Goal: Task Accomplishment & Management: Manage account settings

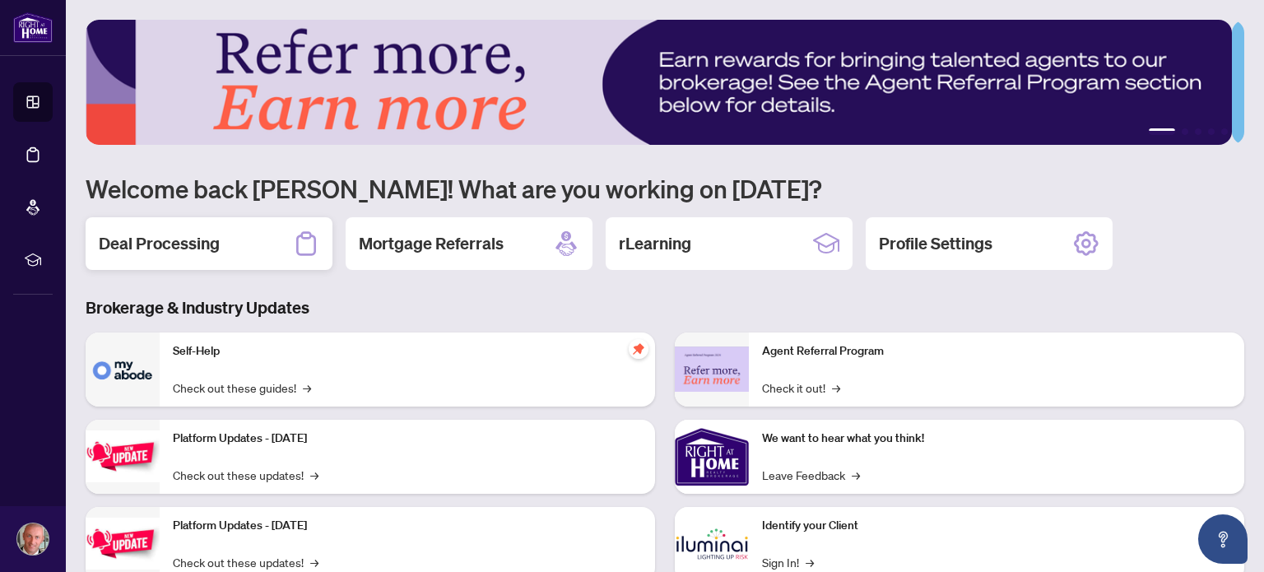
click at [183, 235] on h2 "Deal Processing" at bounding box center [159, 243] width 121 height 23
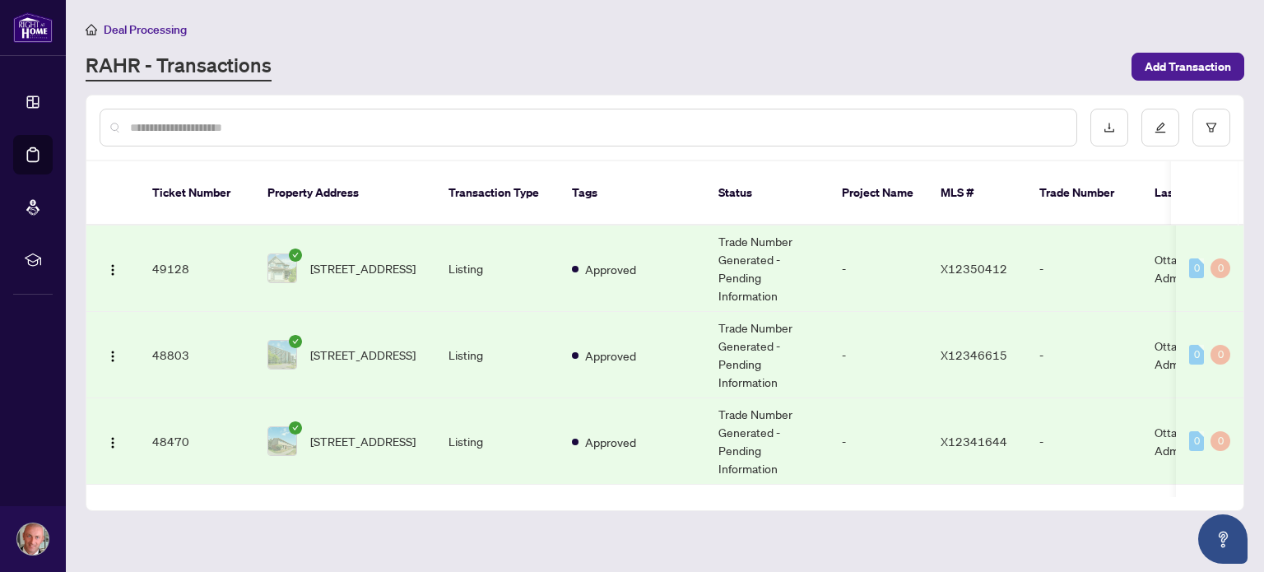
click at [290, 129] on input "text" at bounding box center [596, 128] width 933 height 18
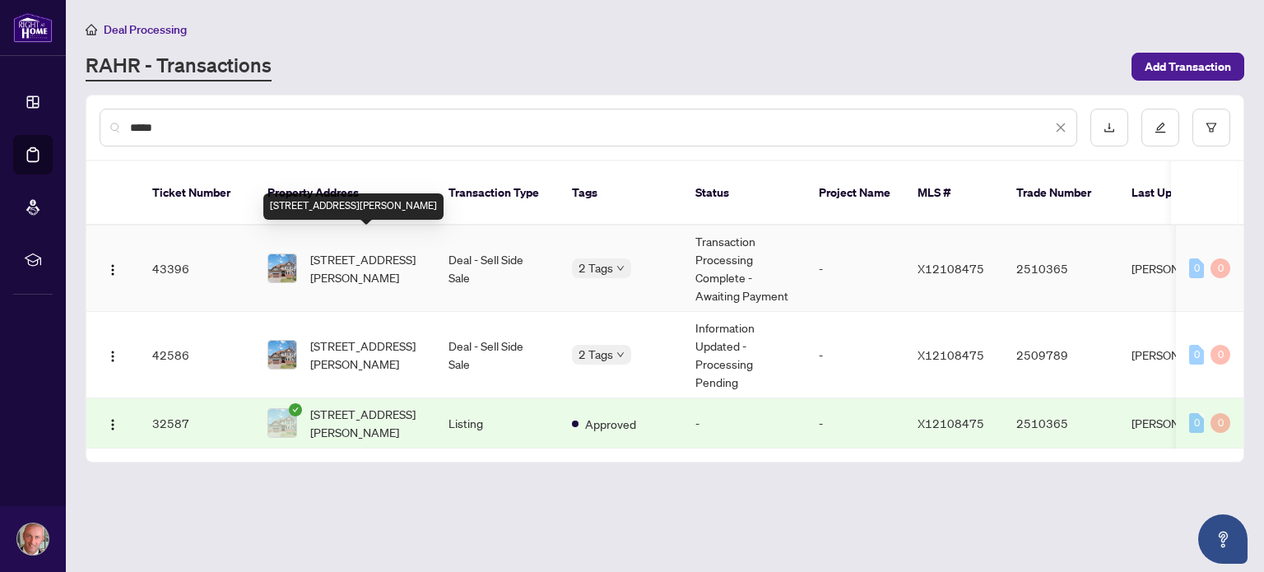
type input "*****"
click at [372, 250] on span "[STREET_ADDRESS][PERSON_NAME]" at bounding box center [366, 268] width 112 height 36
